Goal: Information Seeking & Learning: Learn about a topic

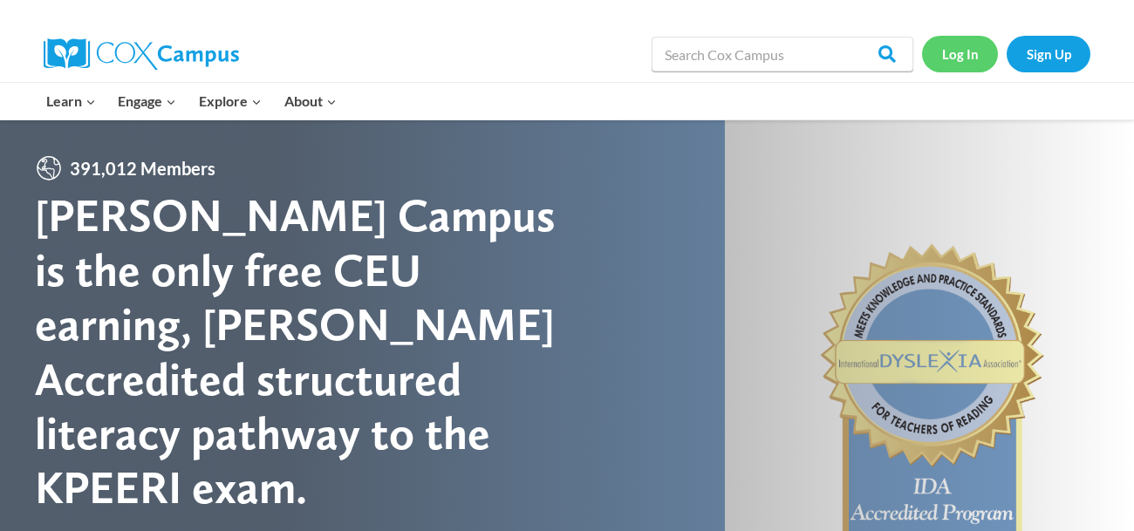
click at [969, 40] on link "Log In" at bounding box center [960, 54] width 76 height 36
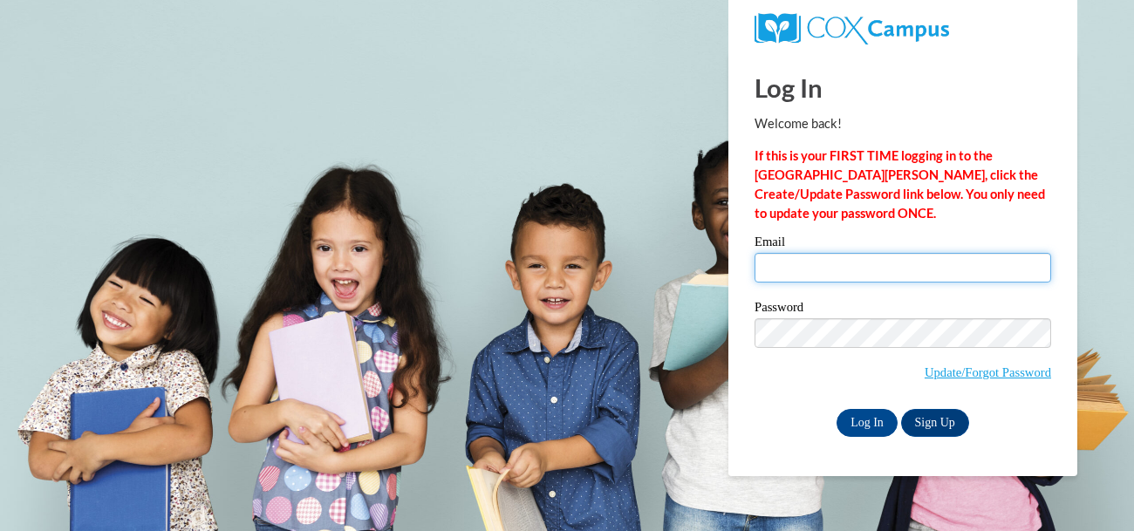
click at [828, 266] on input "Email" at bounding box center [902, 268] width 296 height 30
type input "[EMAIL_ADDRESS][DOMAIN_NAME]"
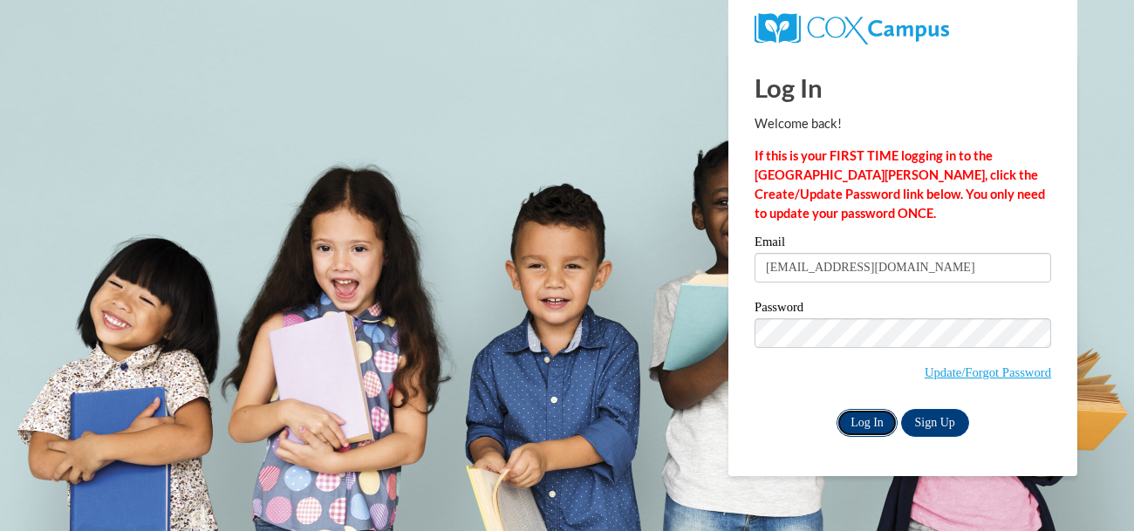
click at [875, 427] on input "Log In" at bounding box center [866, 423] width 61 height 28
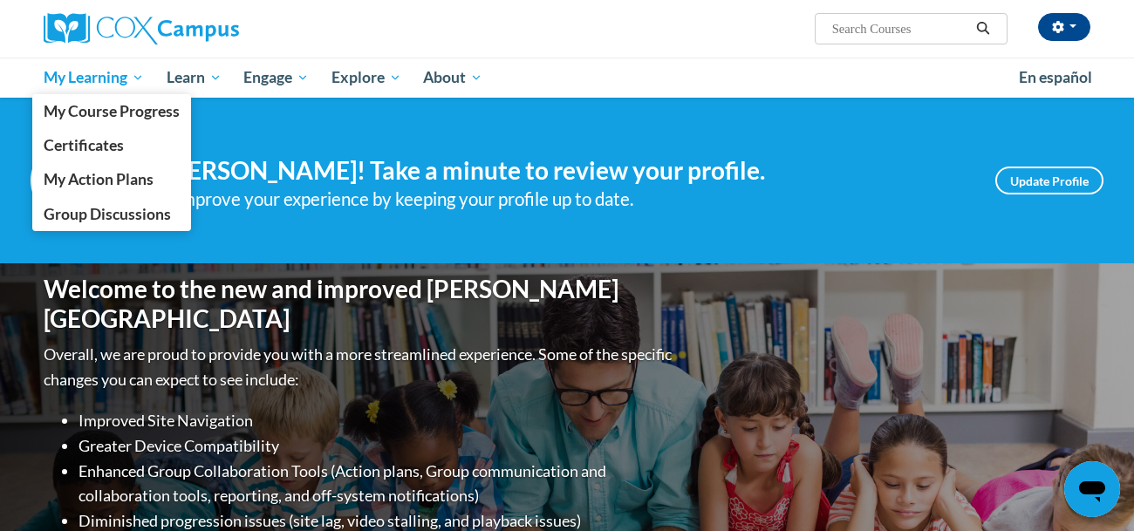
click at [105, 81] on span "My Learning" at bounding box center [94, 77] width 100 height 21
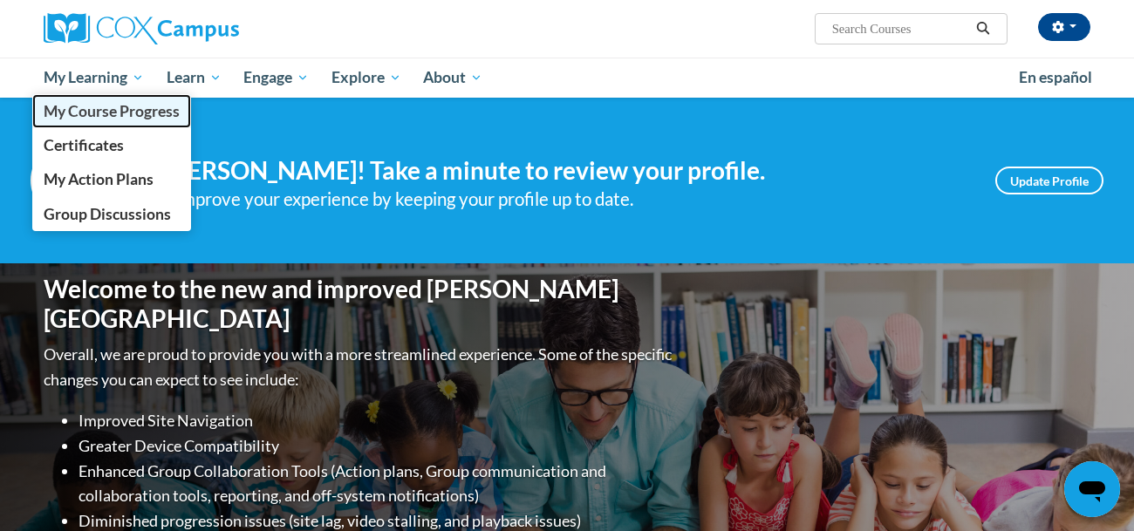
click at [113, 115] on span "My Course Progress" at bounding box center [112, 111] width 136 height 18
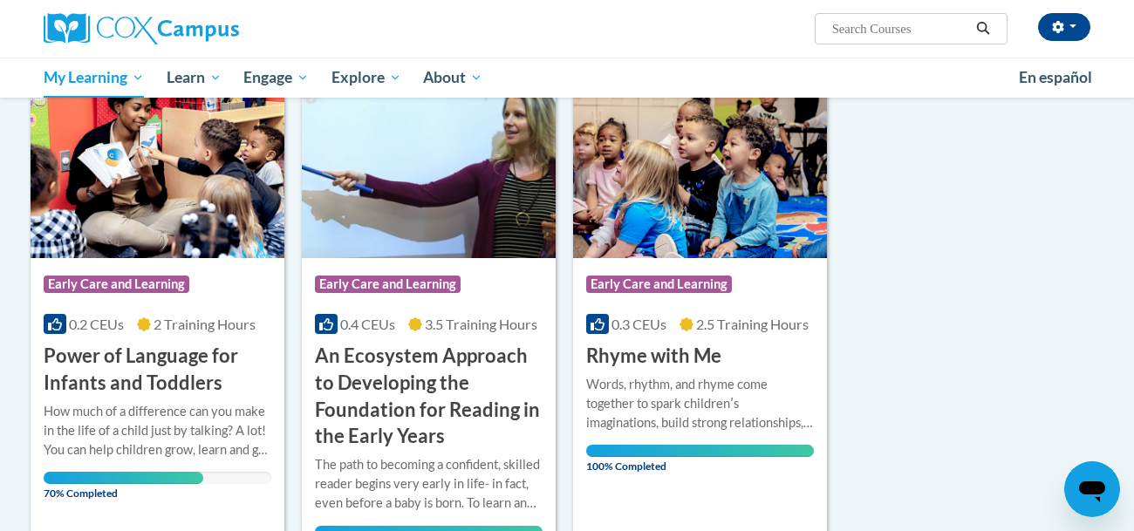
scroll to position [241, 0]
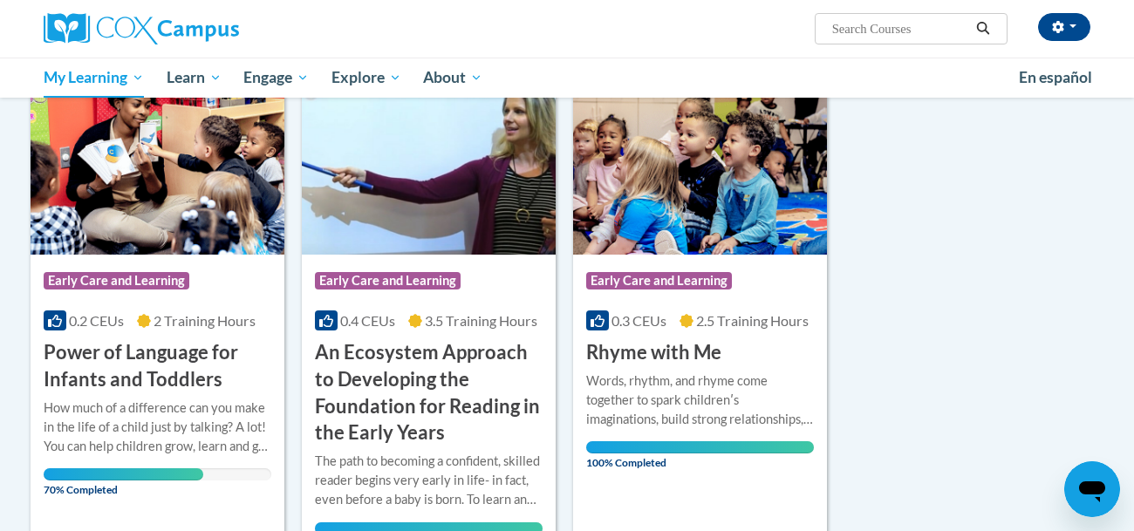
click at [181, 300] on div "Course Category: Early Care and Learning" at bounding box center [158, 282] width 228 height 39
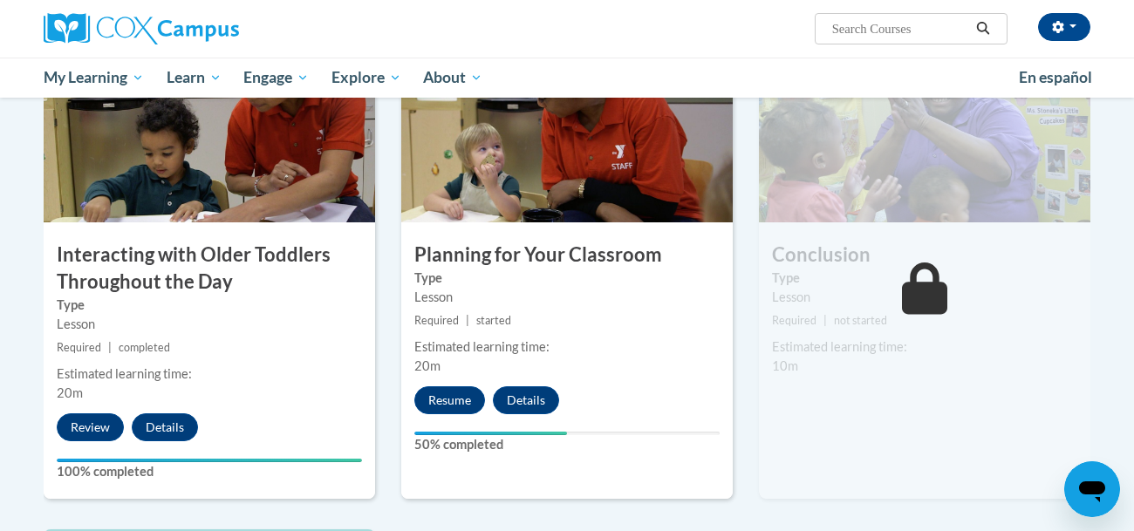
scroll to position [1400, 0]
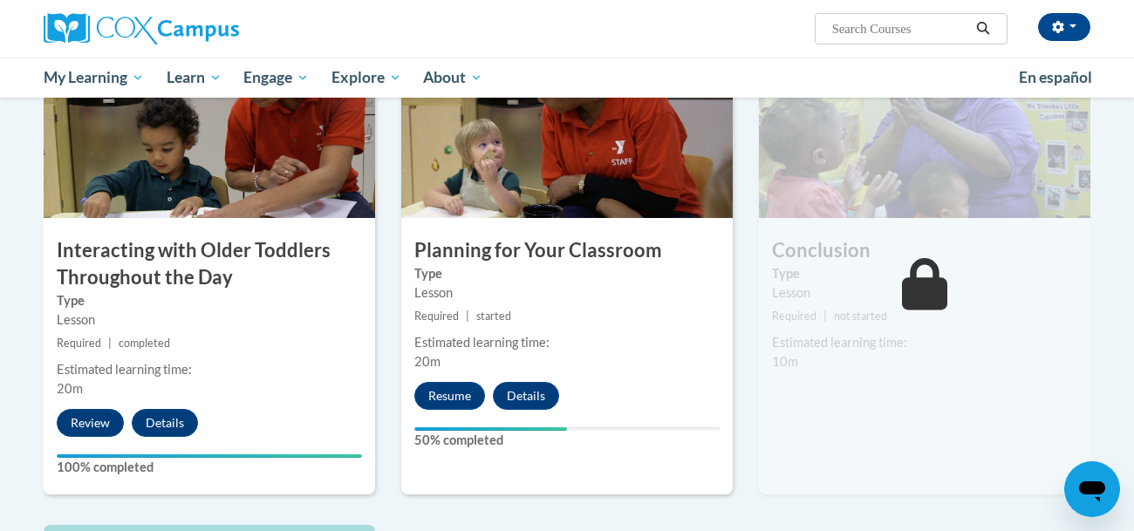
click at [573, 264] on label "Type" at bounding box center [566, 273] width 305 height 19
click at [449, 382] on button "Resume" at bounding box center [449, 396] width 71 height 28
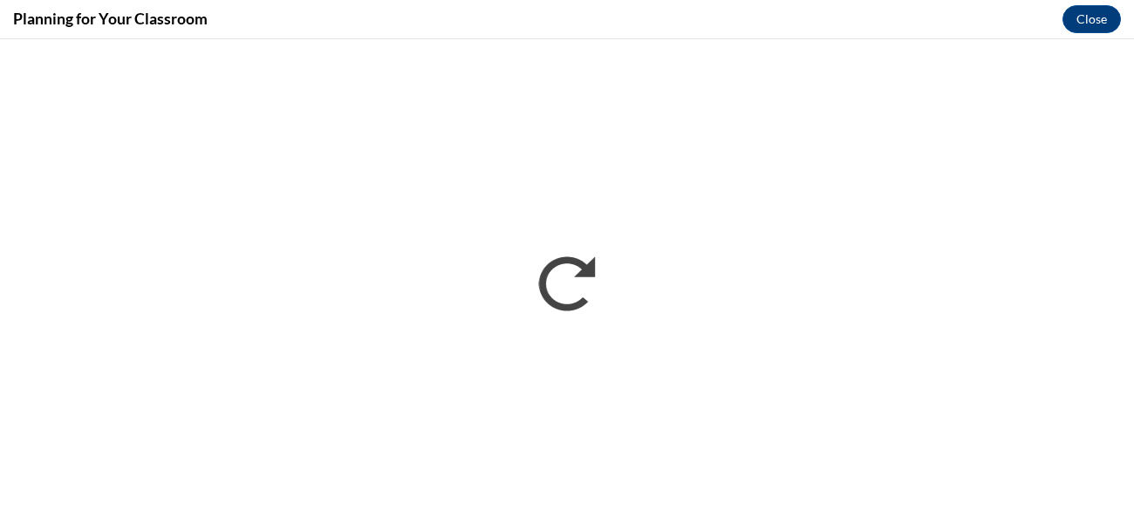
scroll to position [0, 0]
